Goal: Check status: Check status

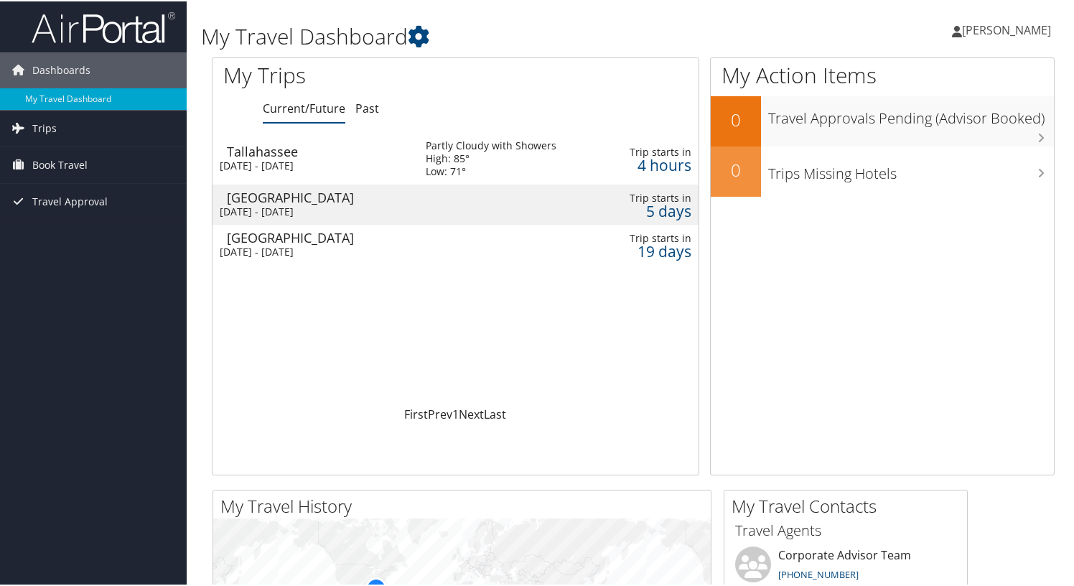
click at [341, 204] on div "[DATE] - [DATE]" at bounding box center [312, 210] width 184 height 13
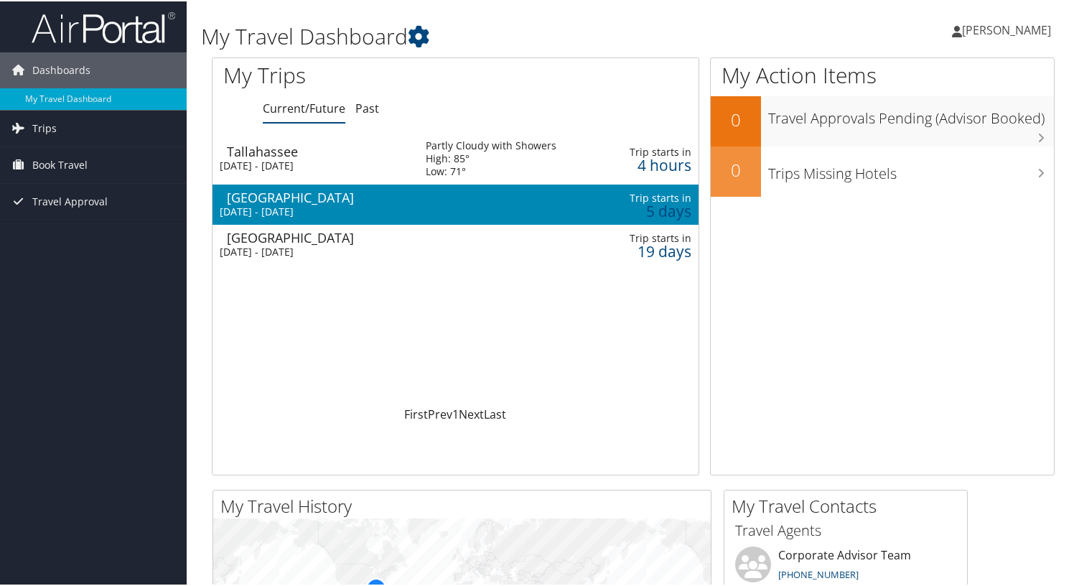
click at [341, 204] on div "[DATE] - [DATE]" at bounding box center [312, 210] width 184 height 13
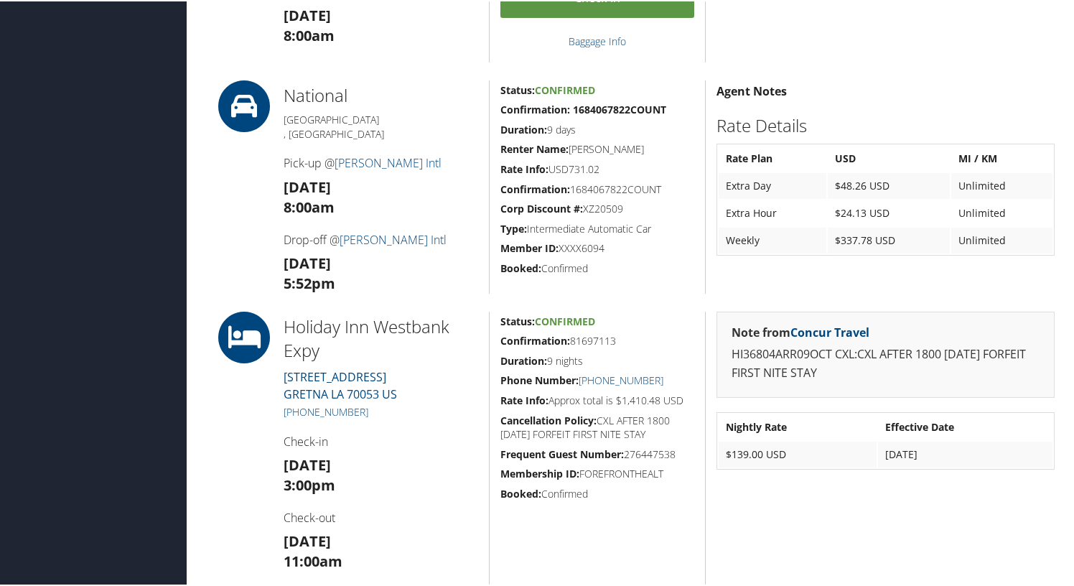
scroll to position [779, 0]
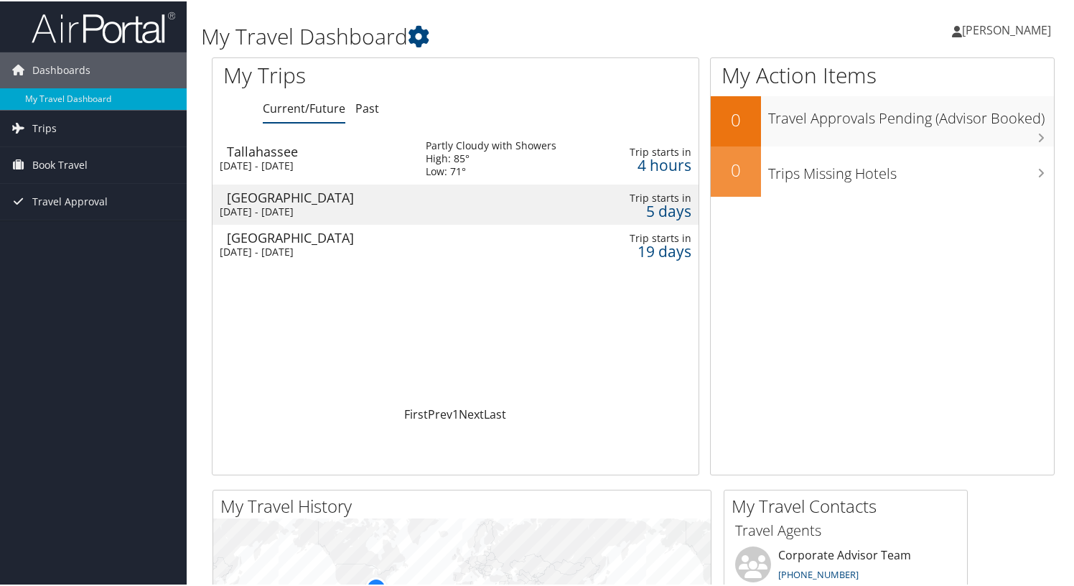
click at [310, 247] on div "[DATE] - [DATE]" at bounding box center [312, 250] width 184 height 13
